Goal: Task Accomplishment & Management: Use online tool/utility

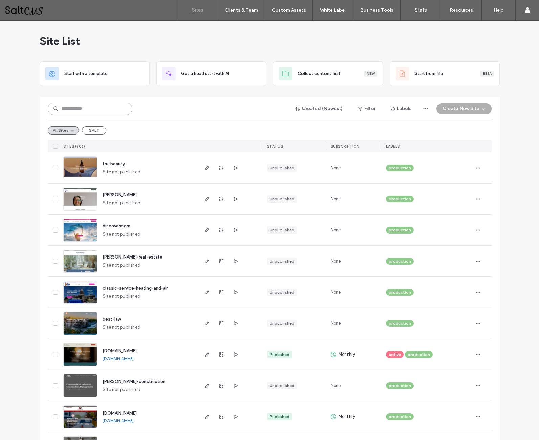
click at [97, 112] on input at bounding box center [90, 109] width 85 height 12
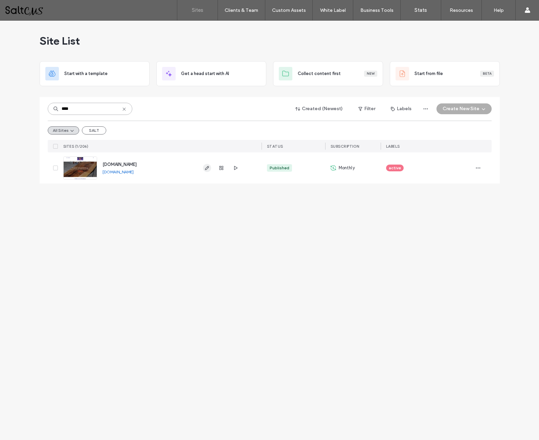
type input "****"
click at [207, 167] on icon "button" at bounding box center [206, 167] width 5 height 5
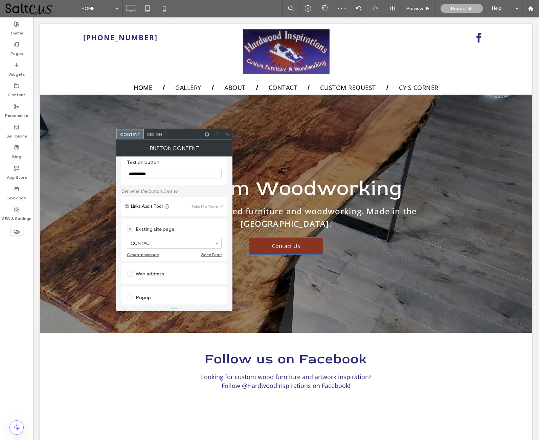
click at [228, 134] on icon at bounding box center [227, 134] width 5 height 5
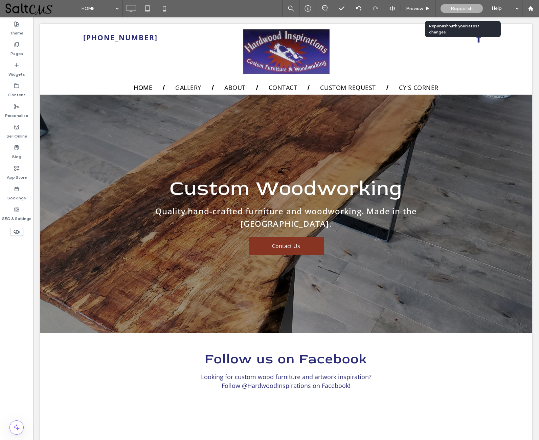
click at [467, 8] on span "Republish" at bounding box center [462, 9] width 22 height 6
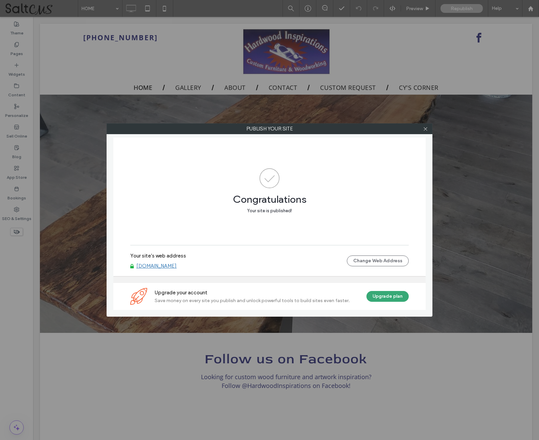
click at [177, 267] on link "[DOMAIN_NAME]" at bounding box center [156, 266] width 40 height 6
click at [426, 127] on icon at bounding box center [425, 129] width 5 height 5
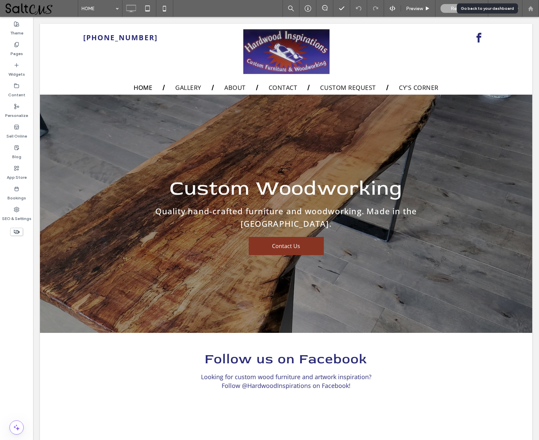
click at [532, 8] on icon at bounding box center [531, 9] width 6 height 6
